Goal: Task Accomplishment & Management: Use online tool/utility

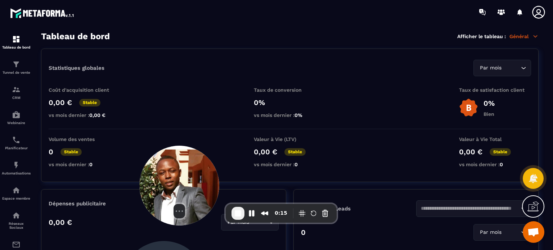
drag, startPoint x: 21, startPoint y: 194, endPoint x: 157, endPoint y: 172, distance: 138.1
click at [157, 172] on img at bounding box center [179, 186] width 80 height 80
click at [14, 243] on link "E-mailing" at bounding box center [16, 247] width 29 height 25
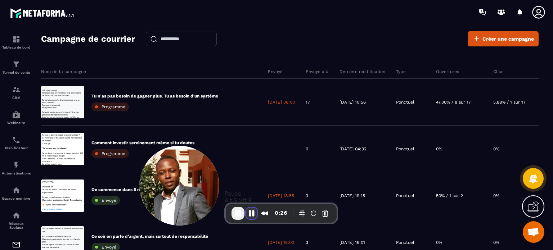
click at [256, 213] on button "Pause Recording" at bounding box center [252, 214] width 12 height 12
click at [141, 64] on div "Nom de la campagne" at bounding box center [151, 71] width 221 height 14
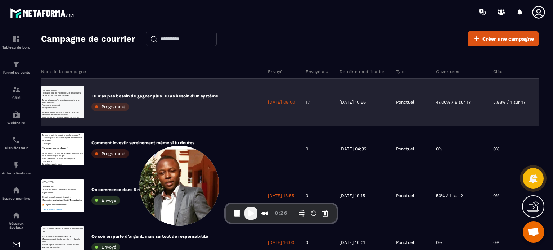
click at [170, 96] on p "Tu n’as pas besoin de gagner plus. Tu as besoin d'un système" at bounding box center [154, 96] width 127 height 6
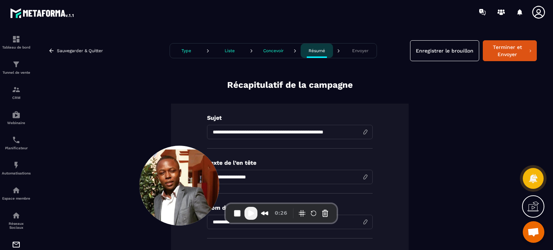
click at [267, 51] on p "Concevoir" at bounding box center [273, 50] width 21 height 5
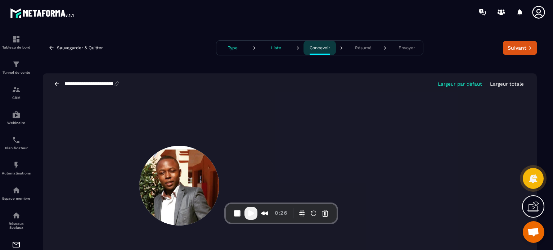
click at [362, 46] on p "Résumé" at bounding box center [363, 47] width 17 height 5
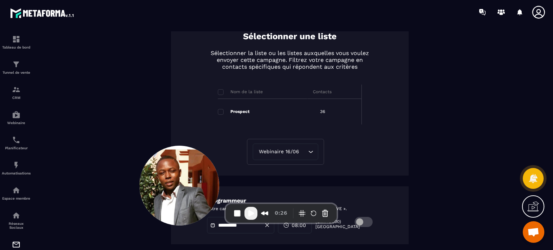
scroll to position [325, 0]
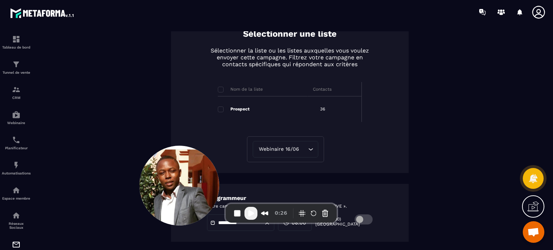
click at [363, 217] on span at bounding box center [363, 219] width 18 height 10
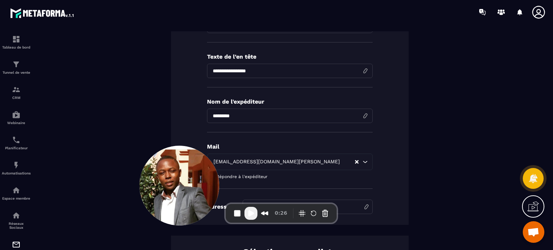
scroll to position [0, 0]
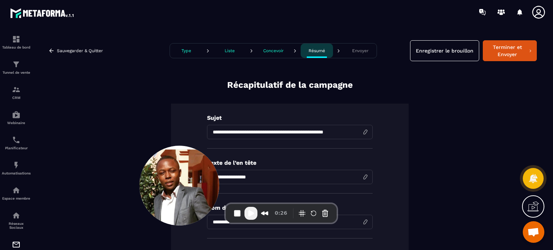
click at [272, 51] on p "Concevoir" at bounding box center [273, 50] width 21 height 5
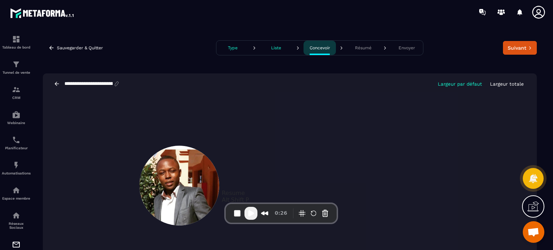
click at [250, 215] on span "Play Recording" at bounding box center [251, 213] width 9 height 9
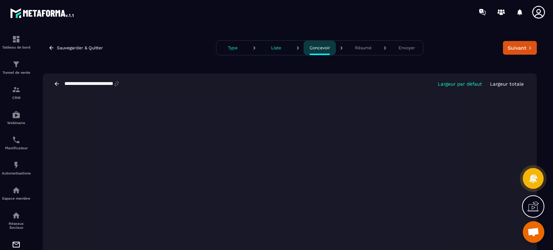
click at [355, 45] on p "Résumé" at bounding box center [363, 47] width 17 height 5
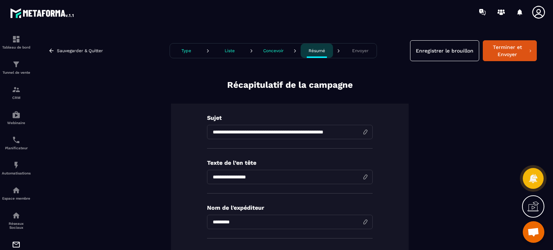
click at [532, 95] on div "**********" at bounding box center [290, 143] width 512 height 225
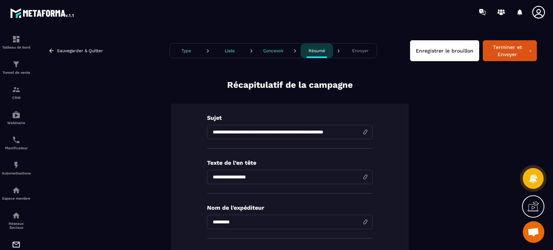
click at [446, 46] on button "Enregistrer le brouillon" at bounding box center [444, 50] width 69 height 21
click at [419, 59] on button "Enregistrer le brouillon" at bounding box center [444, 50] width 69 height 21
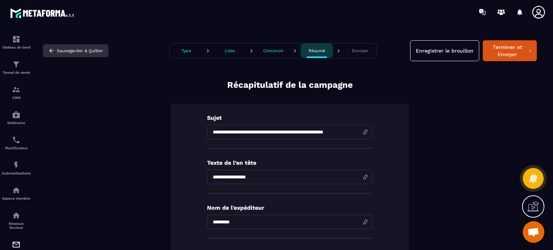
click at [100, 53] on button "Sauvegarder & Quitter" at bounding box center [75, 50] width 65 height 13
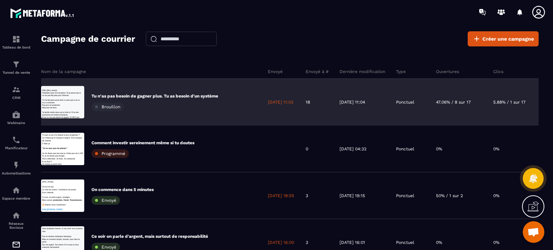
click at [125, 99] on div "Tu n’as pas besoin de gagner plus. Tu as besoin d'un système Brouillon" at bounding box center [154, 102] width 127 height 18
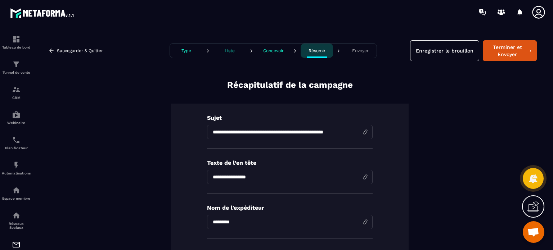
click at [276, 51] on p "Concevoir" at bounding box center [273, 50] width 21 height 5
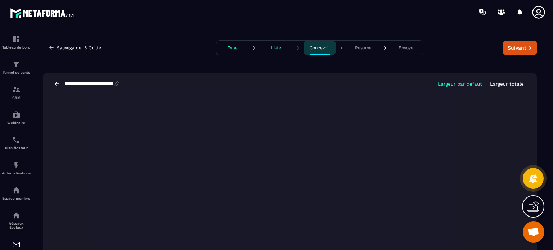
click at [499, 83] on p "Largeur totale" at bounding box center [507, 83] width 34 height 5
click at [513, 52] on button "Suivant" at bounding box center [520, 48] width 34 height 14
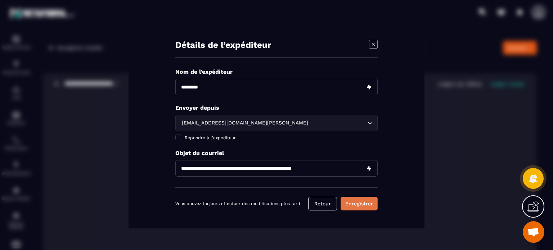
click at [363, 201] on button "Enregistrer" at bounding box center [358, 204] width 37 height 14
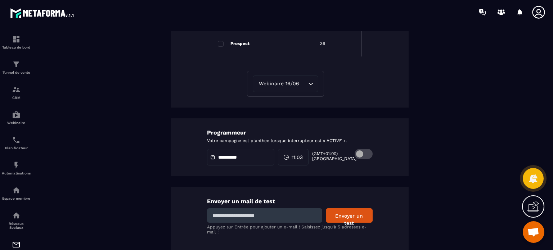
scroll to position [396, 0]
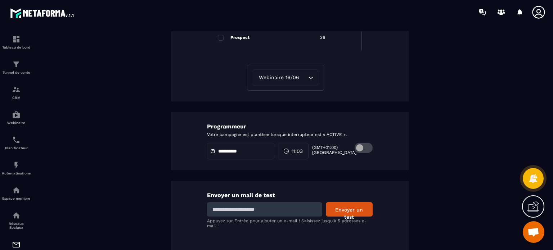
click at [269, 208] on input at bounding box center [264, 209] width 115 height 14
type input "**********"
click at [339, 211] on button "Envoyer un test" at bounding box center [349, 209] width 47 height 14
click at [13, 42] on img at bounding box center [16, 39] width 9 height 9
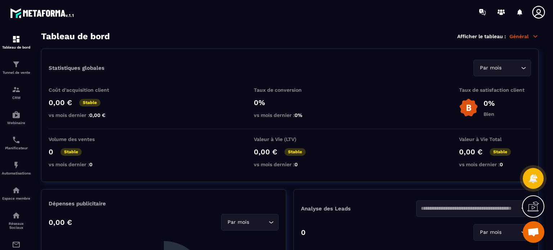
click at [540, 11] on icon at bounding box center [538, 12] width 13 height 13
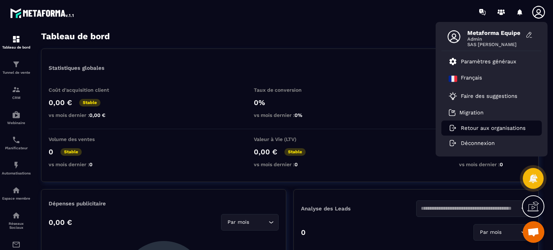
click at [479, 127] on p "Retour aux organisations" at bounding box center [493, 128] width 65 height 6
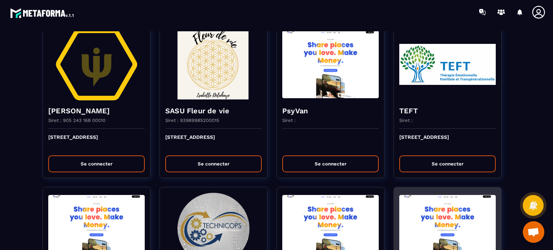
scroll to position [1295, 0]
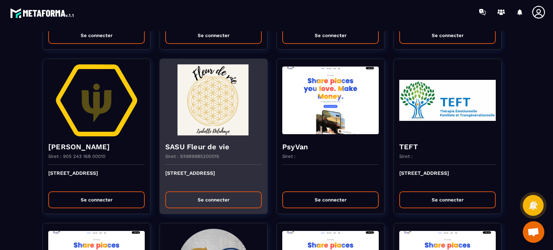
click at [223, 123] on img at bounding box center [213, 100] width 96 height 72
